Goal: Task Accomplishment & Management: Use online tool/utility

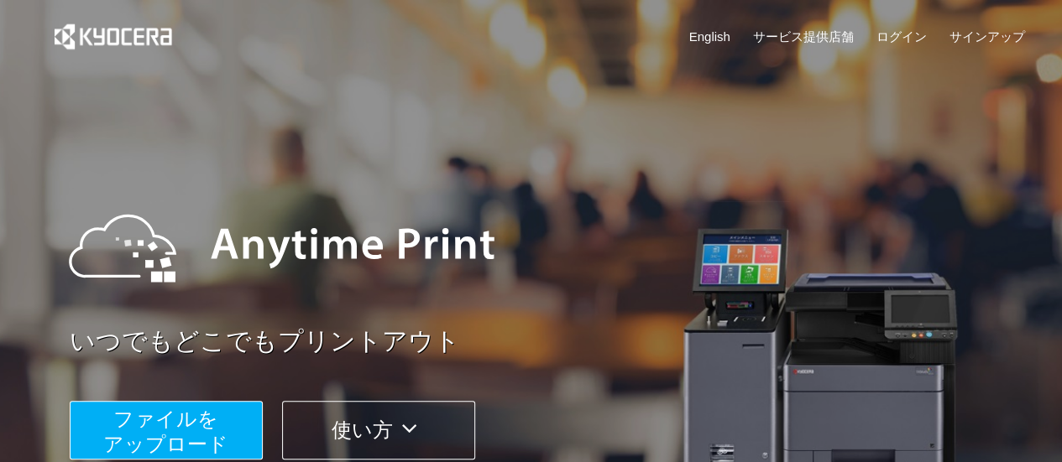
click at [197, 424] on span "ファイルを ​​アップロード" at bounding box center [165, 432] width 125 height 48
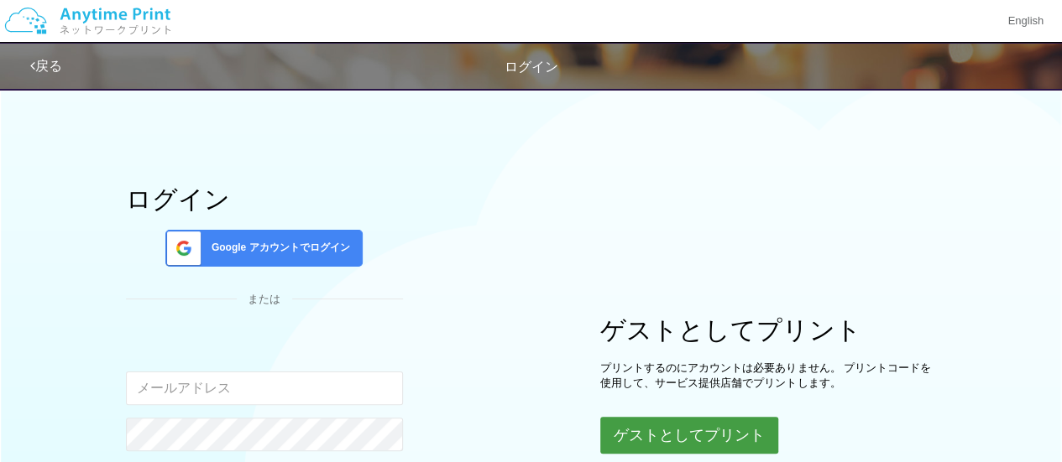
click at [643, 436] on button "ゲストとしてプリント" at bounding box center [689, 435] width 178 height 37
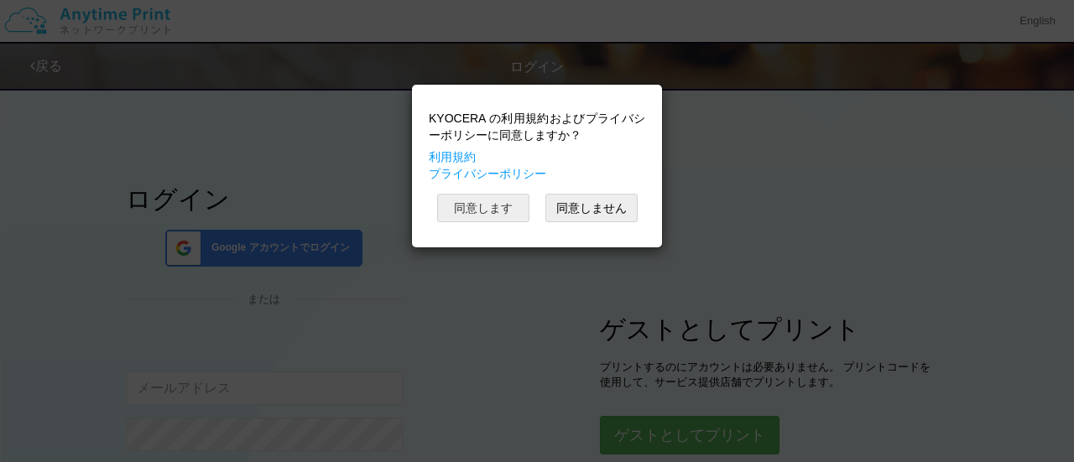
click at [493, 202] on button "同意します" at bounding box center [483, 208] width 92 height 29
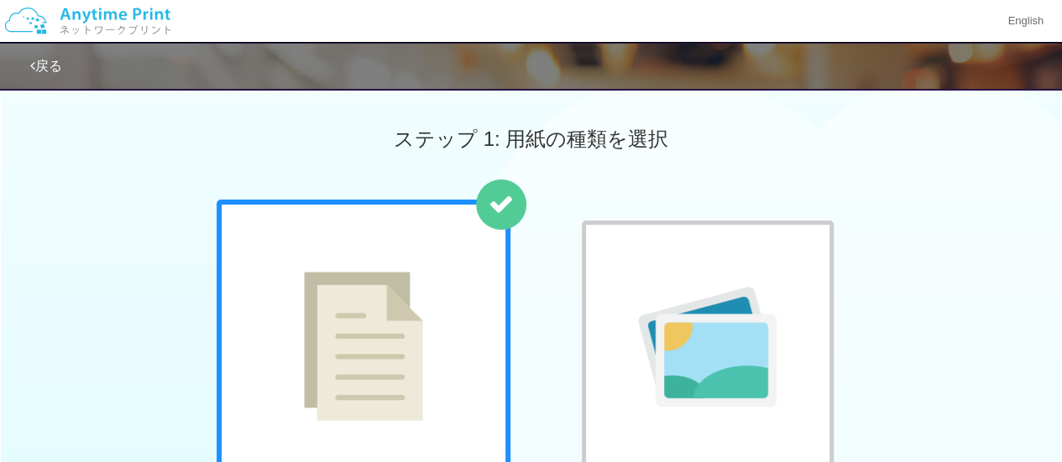
scroll to position [165, 0]
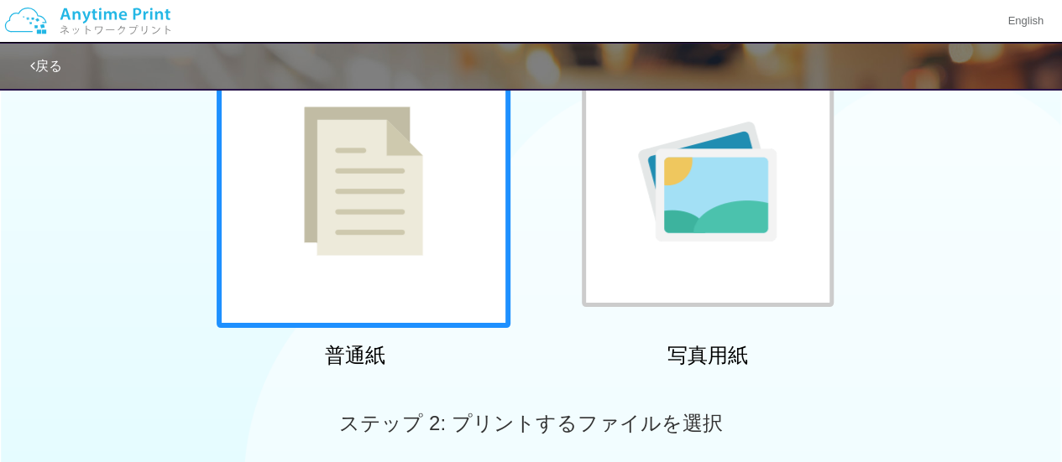
click at [350, 174] on img at bounding box center [363, 181] width 119 height 149
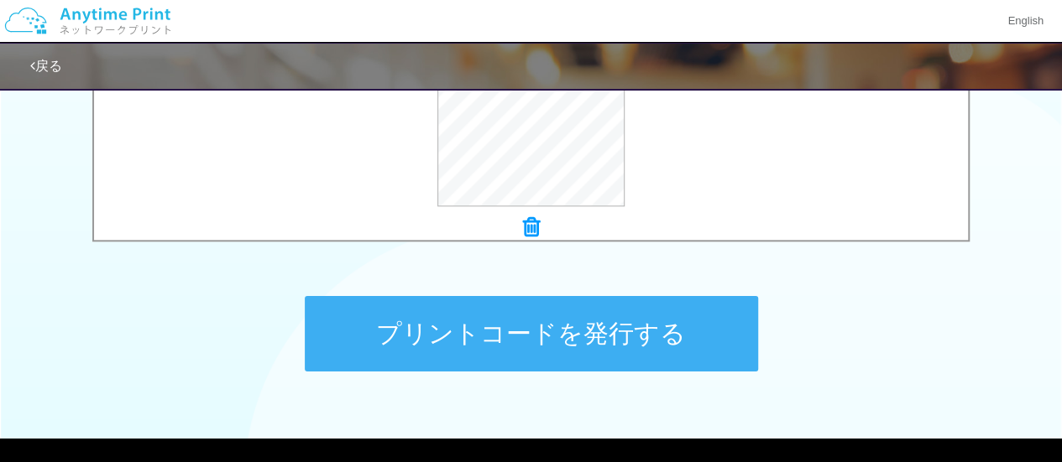
scroll to position [740, 0]
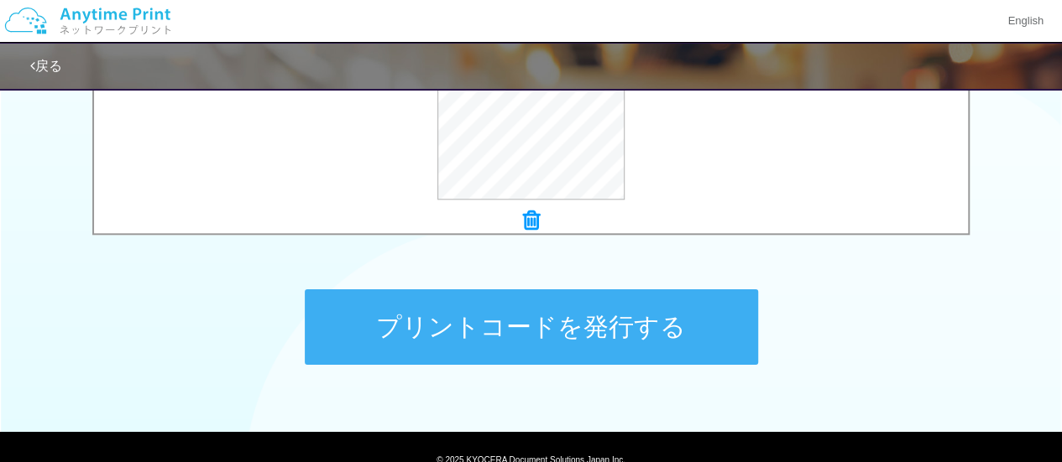
click at [431, 345] on button "プリントコードを発行する" at bounding box center [531, 328] width 453 height 76
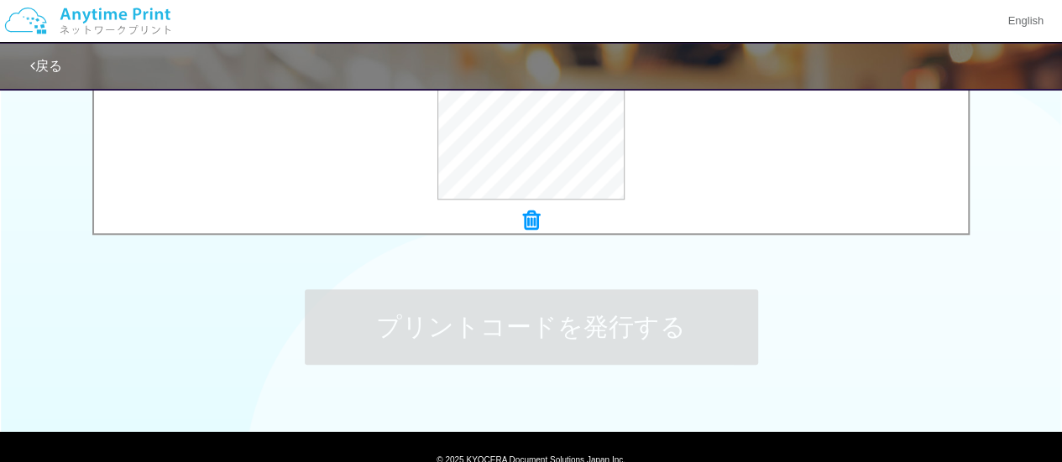
scroll to position [0, 0]
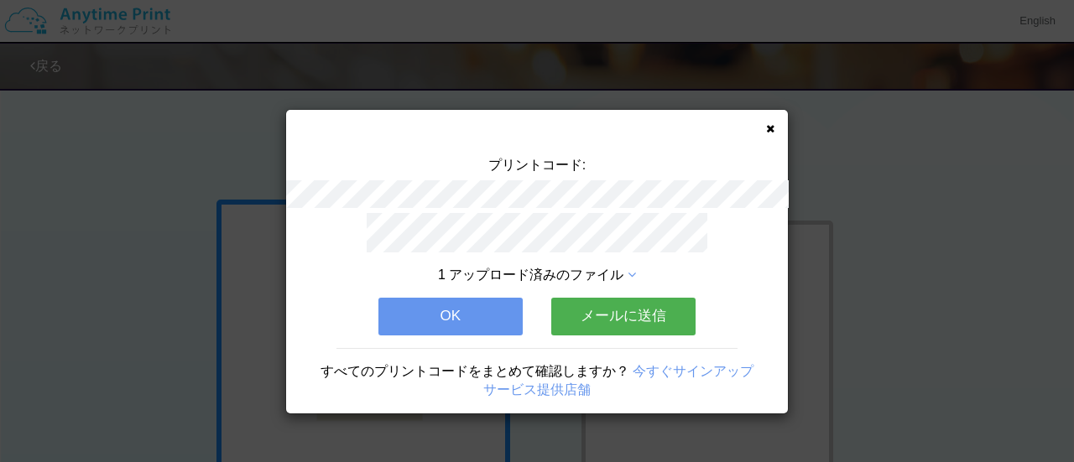
click at [488, 307] on button "OK" at bounding box center [451, 316] width 144 height 37
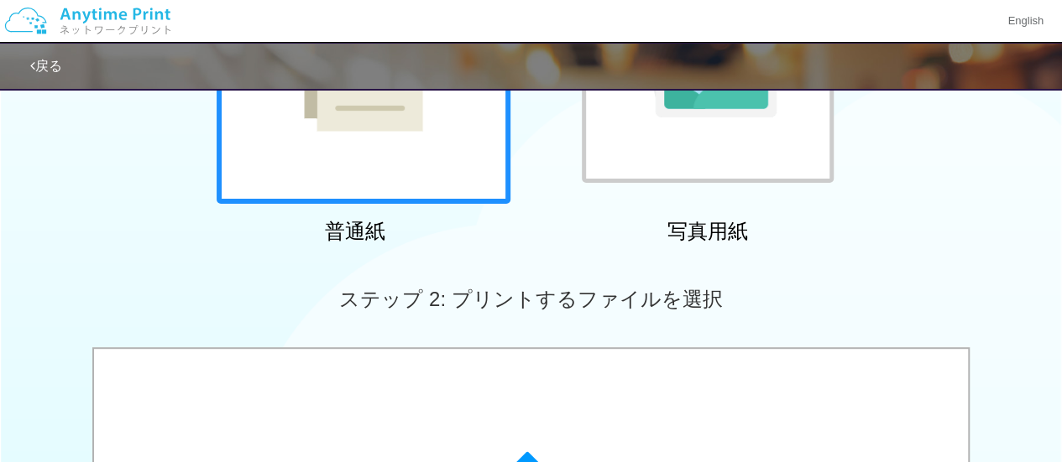
scroll to position [291, 0]
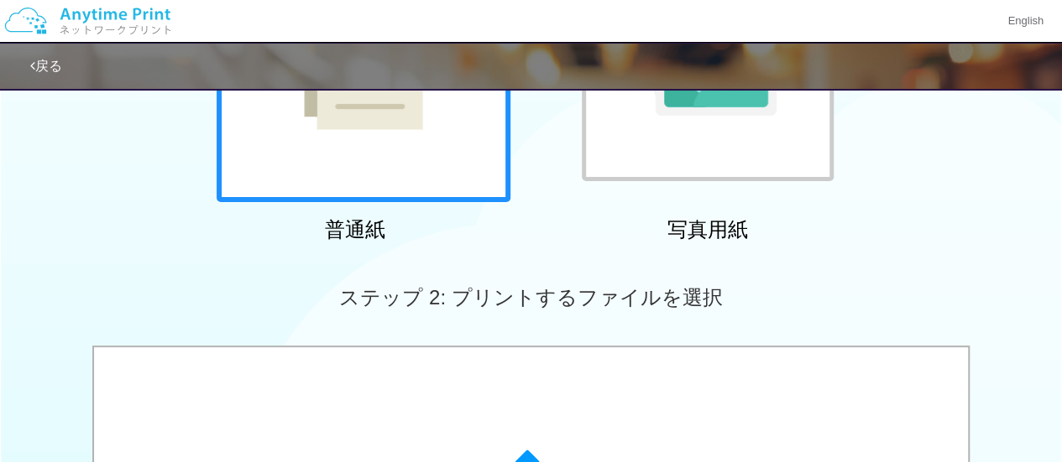
click at [409, 159] on div at bounding box center [364, 56] width 294 height 294
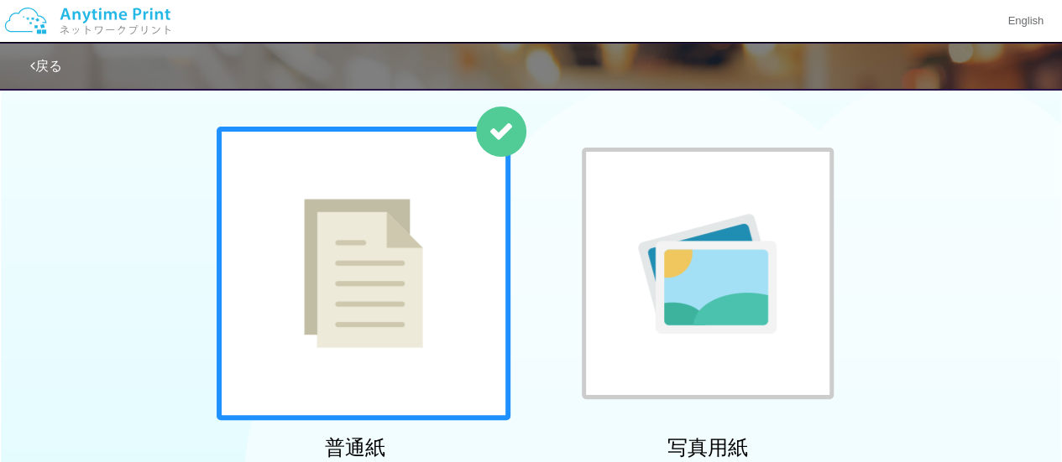
scroll to position [0, 0]
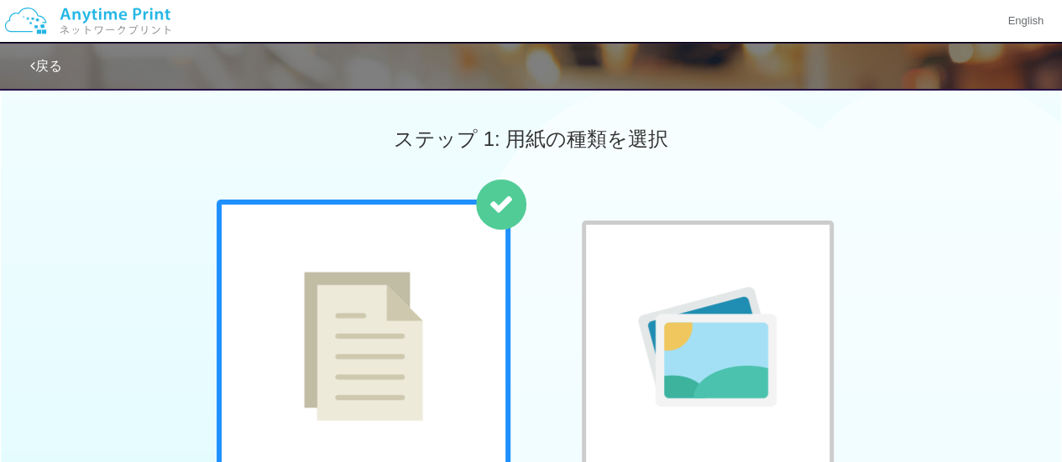
click at [50, 59] on link "戻る" at bounding box center [46, 66] width 32 height 14
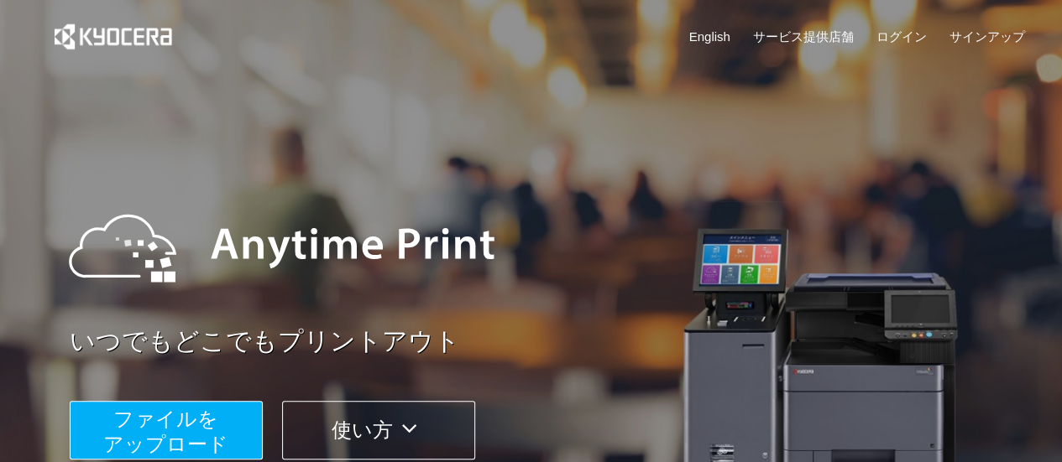
click at [183, 430] on span "ファイルを ​​アップロード" at bounding box center [165, 432] width 125 height 48
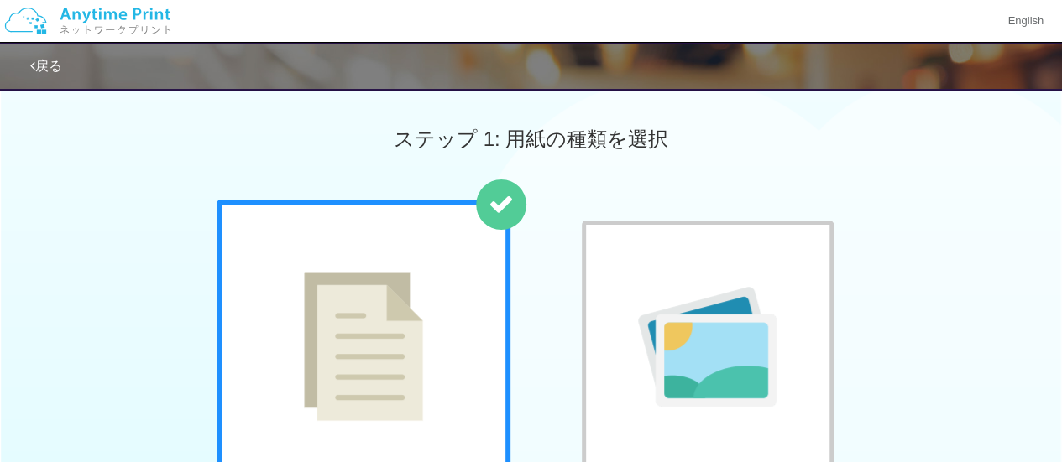
click at [457, 264] on div at bounding box center [364, 347] width 294 height 294
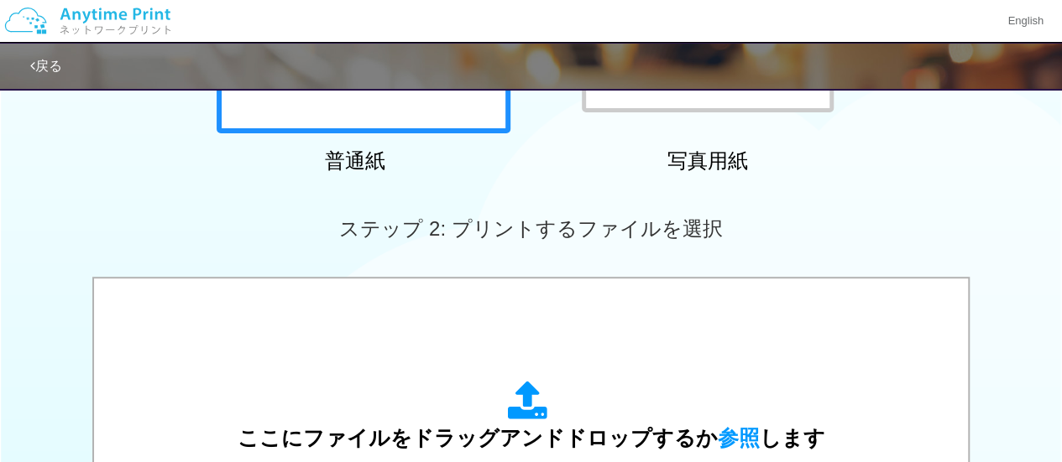
scroll to position [377, 0]
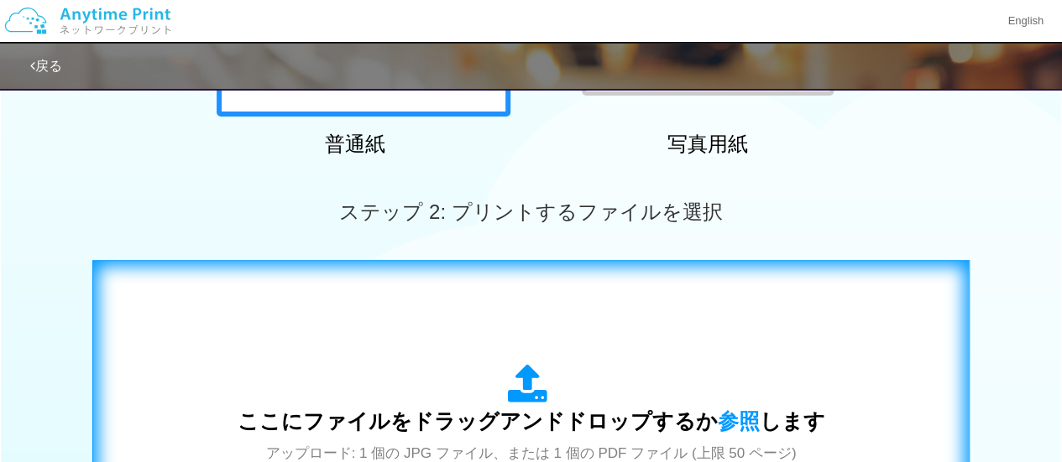
click at [582, 361] on div "ここにファイルをドラッグアンドドロップするか 参照 します アップロード: 1 個の JPG ファイル、または 1 個の PDF ファイル (上限 50 ペー…" at bounding box center [531, 430] width 842 height 304
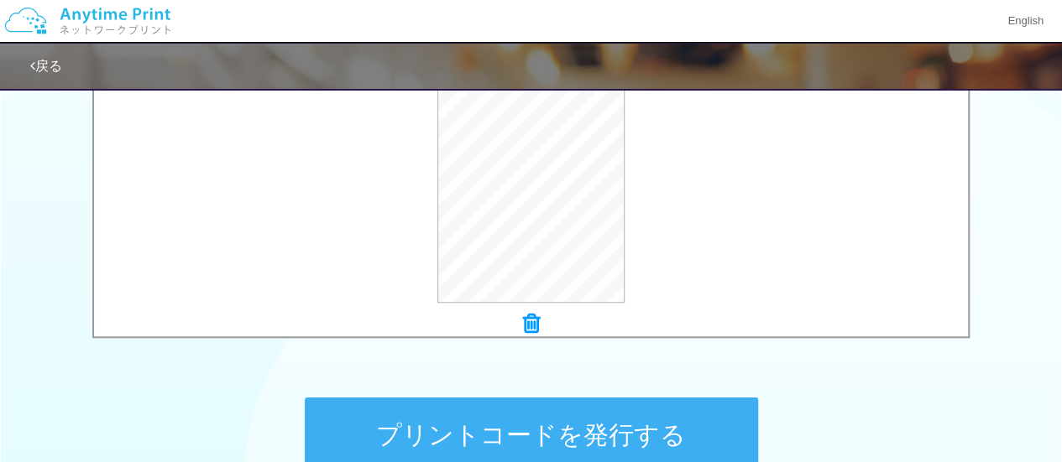
scroll to position [634, 0]
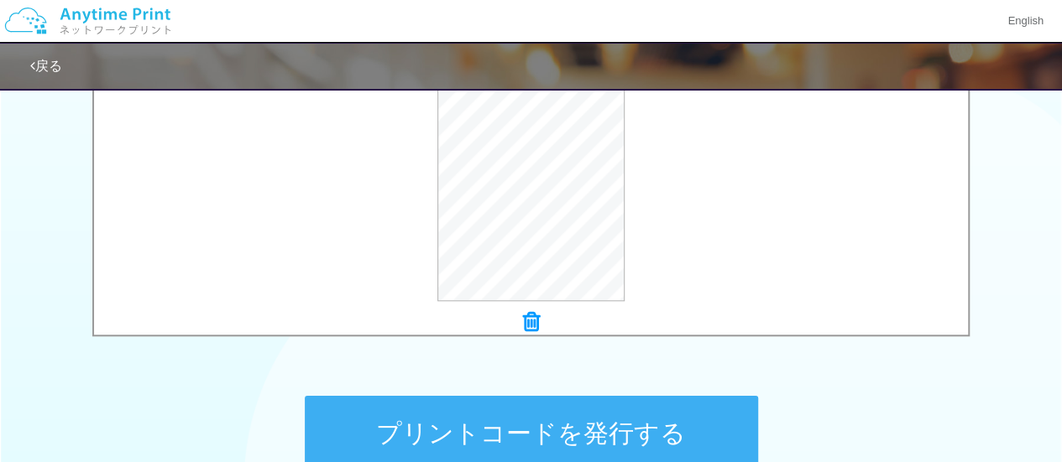
click at [527, 317] on icon at bounding box center [531, 322] width 17 height 22
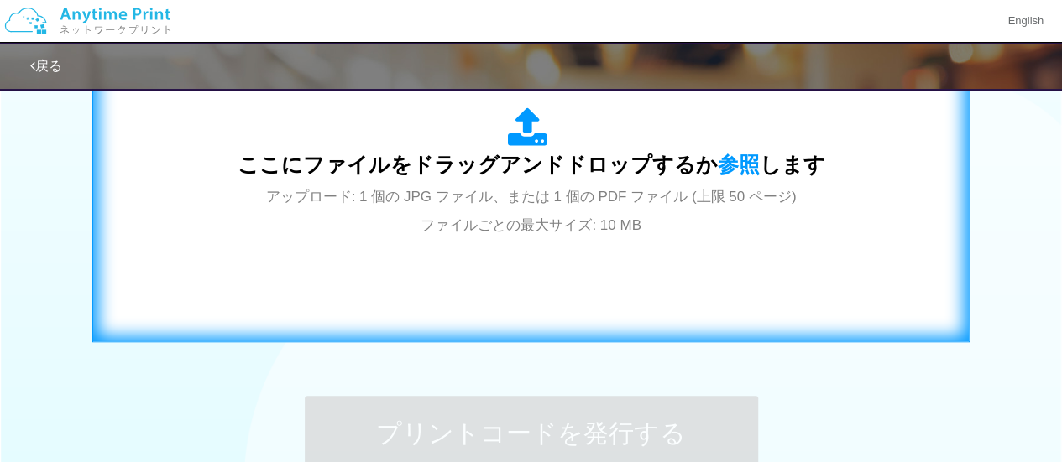
click at [509, 245] on div "ここにファイルをドラッグアンドドロップするか 参照 します アップロード: 1 個の JPG ファイル、または 1 個の PDF ファイル (上限 50 ペー…" at bounding box center [531, 173] width 842 height 304
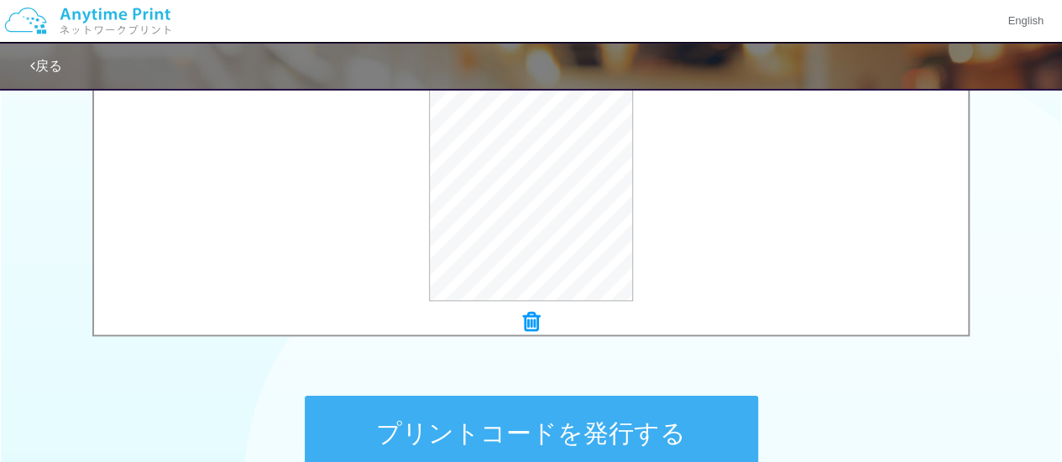
click at [587, 417] on button "プリントコードを発行する" at bounding box center [531, 434] width 453 height 76
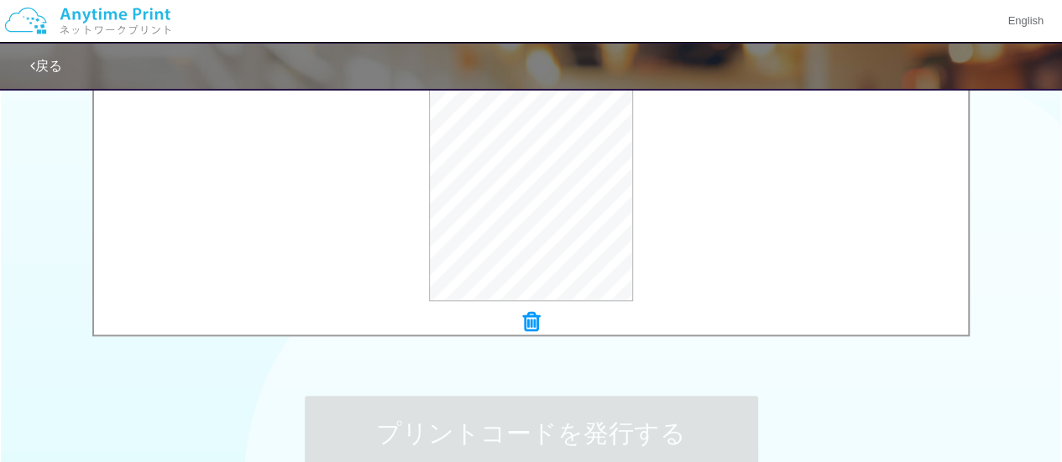
scroll to position [0, 0]
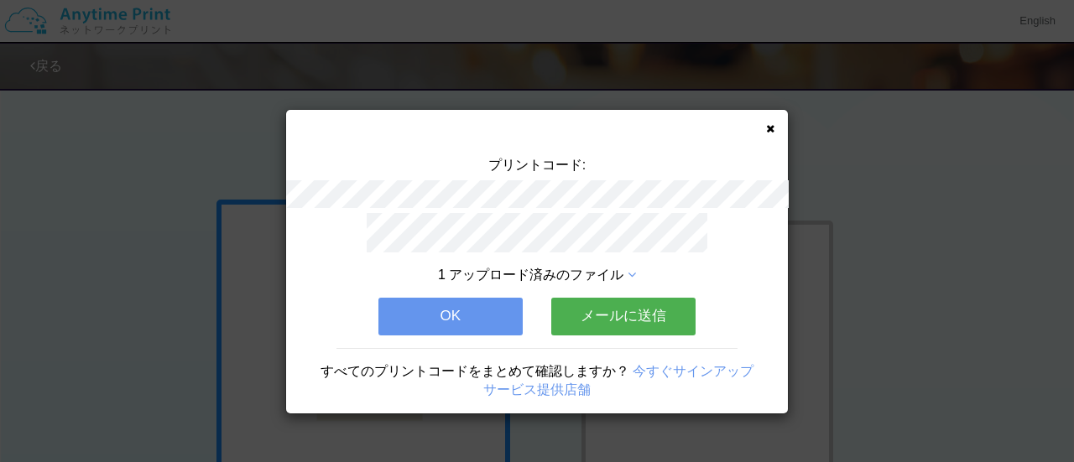
click at [772, 126] on icon at bounding box center [770, 128] width 8 height 11
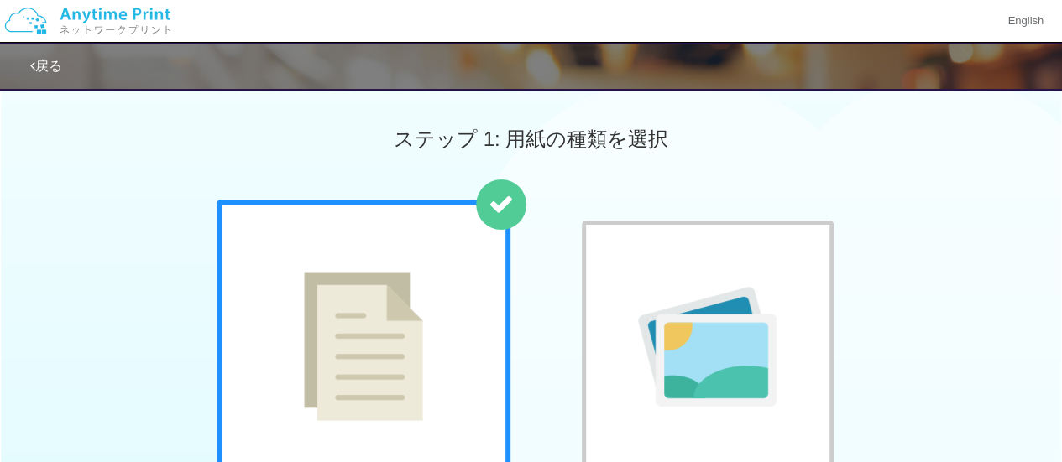
click at [359, 305] on img at bounding box center [363, 346] width 119 height 149
drag, startPoint x: 1073, startPoint y: 126, endPoint x: 792, endPoint y: 184, distance: 287.1
click at [792, 184] on div "ステップ 1: 用紙の種類を選択" at bounding box center [531, 139] width 1062 height 121
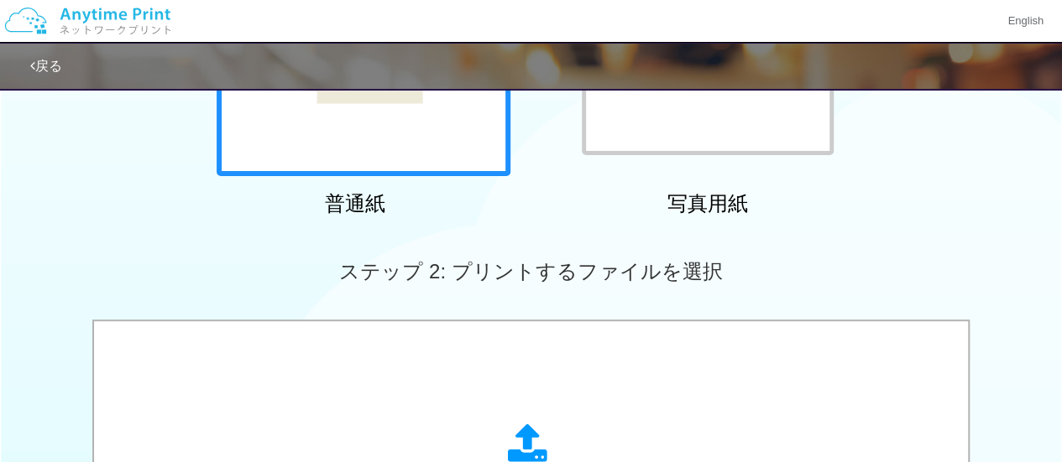
scroll to position [443, 0]
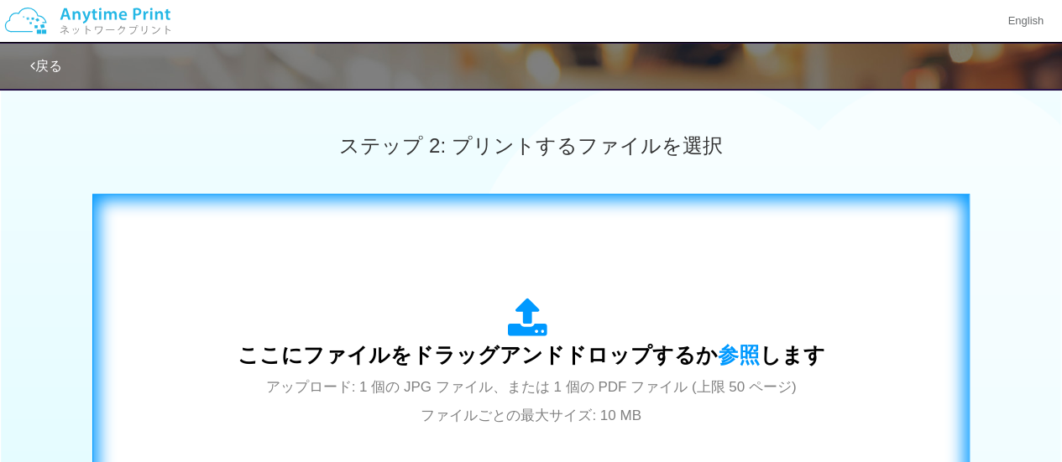
click at [540, 300] on icon at bounding box center [531, 319] width 47 height 42
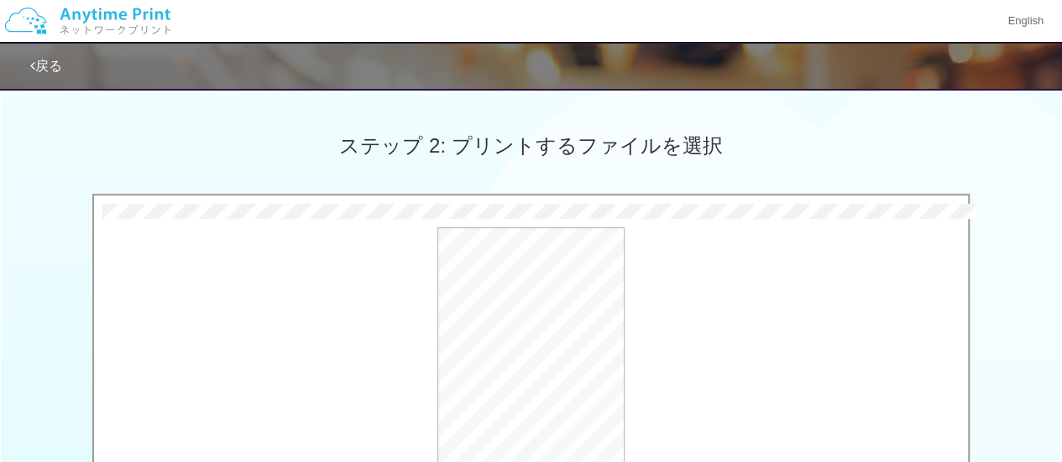
scroll to position [813, 0]
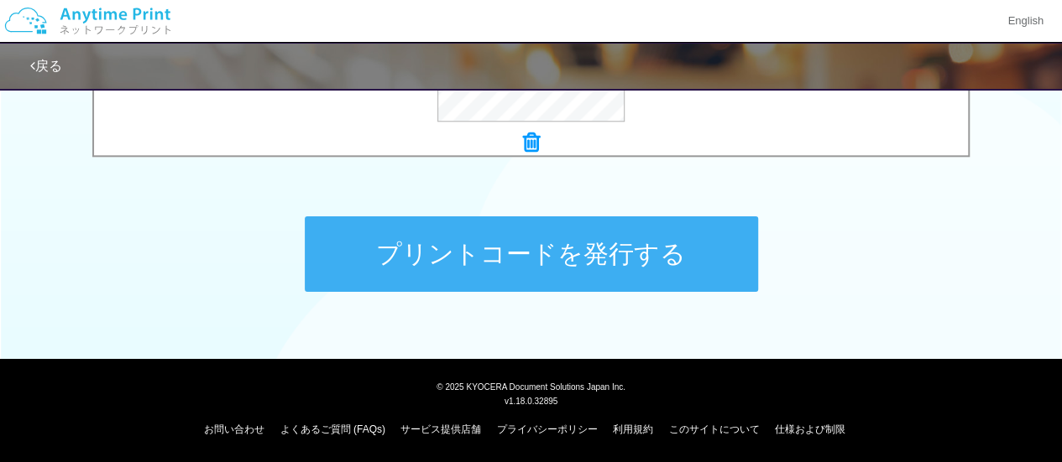
click at [488, 250] on button "プリントコードを発行する" at bounding box center [531, 255] width 453 height 76
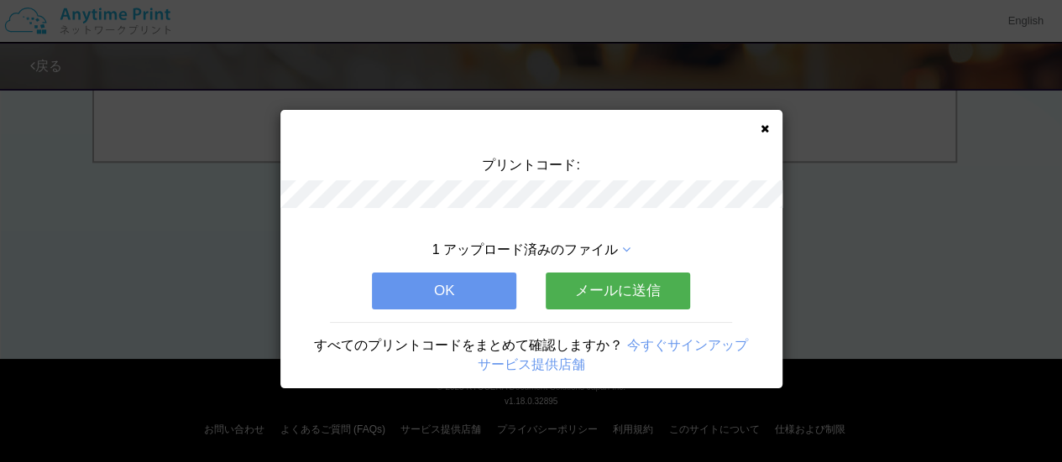
scroll to position [0, 0]
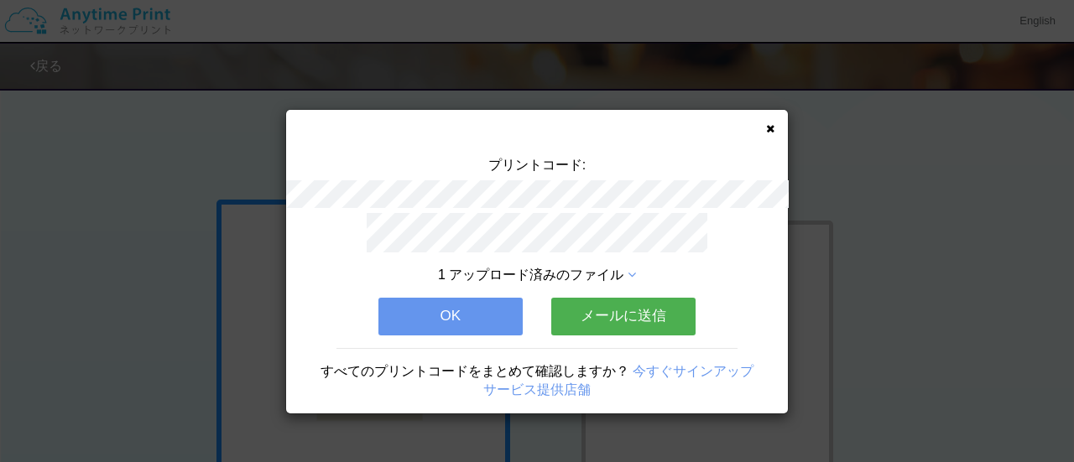
click at [462, 309] on button "OK" at bounding box center [451, 316] width 144 height 37
